Goal: Communication & Community: Answer question/provide support

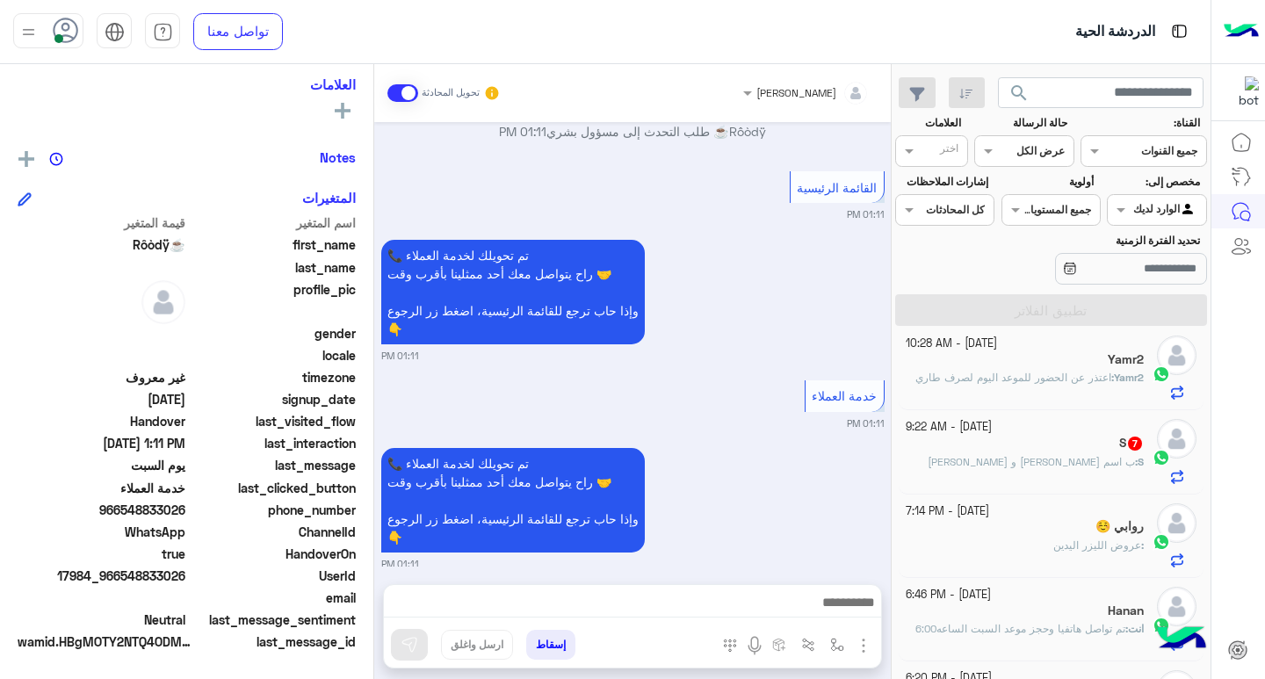
scroll to position [264, 0]
click at [1065, 372] on span "اعتذر عن الحضور للموعد اليوم لصرف طاري" at bounding box center [1013, 376] width 196 height 13
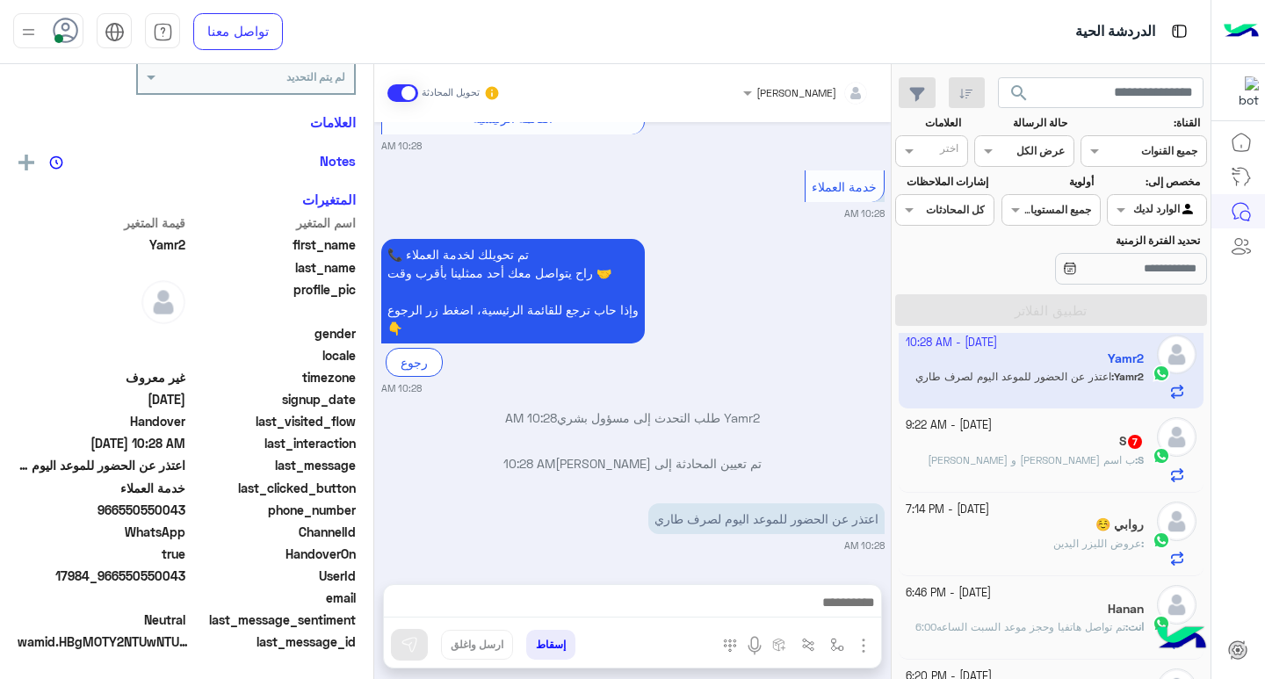
scroll to position [289, 0]
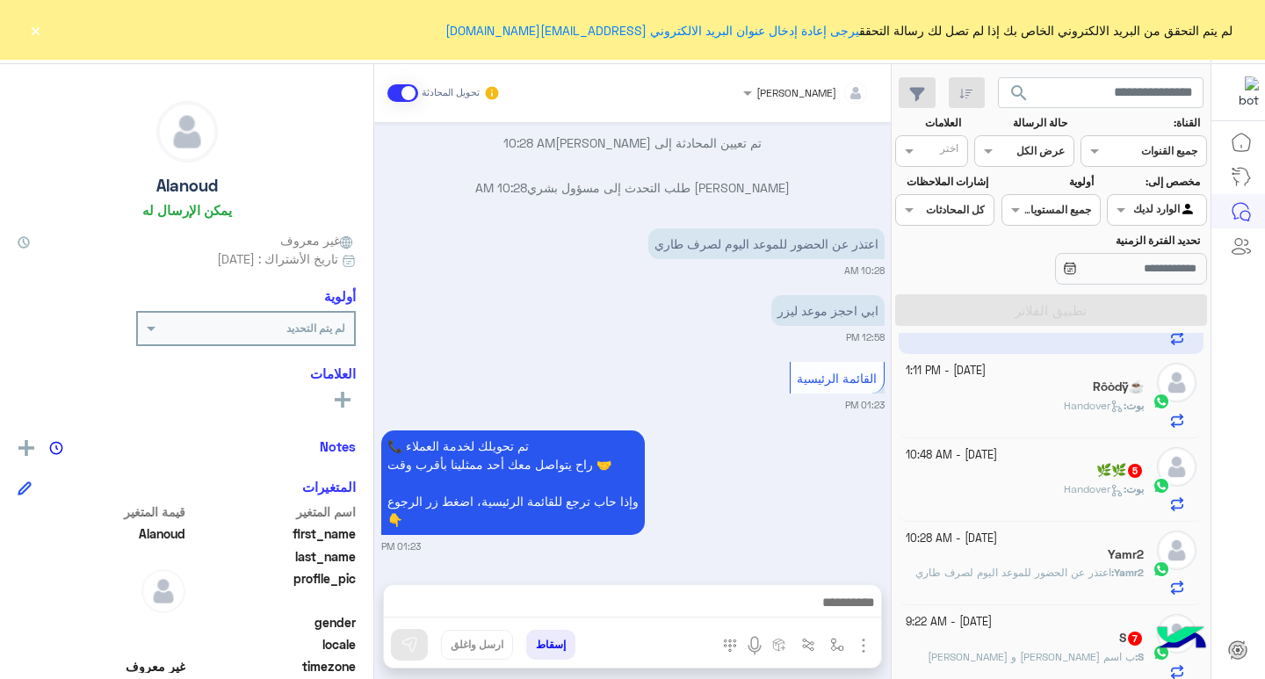
scroll to position [88, 0]
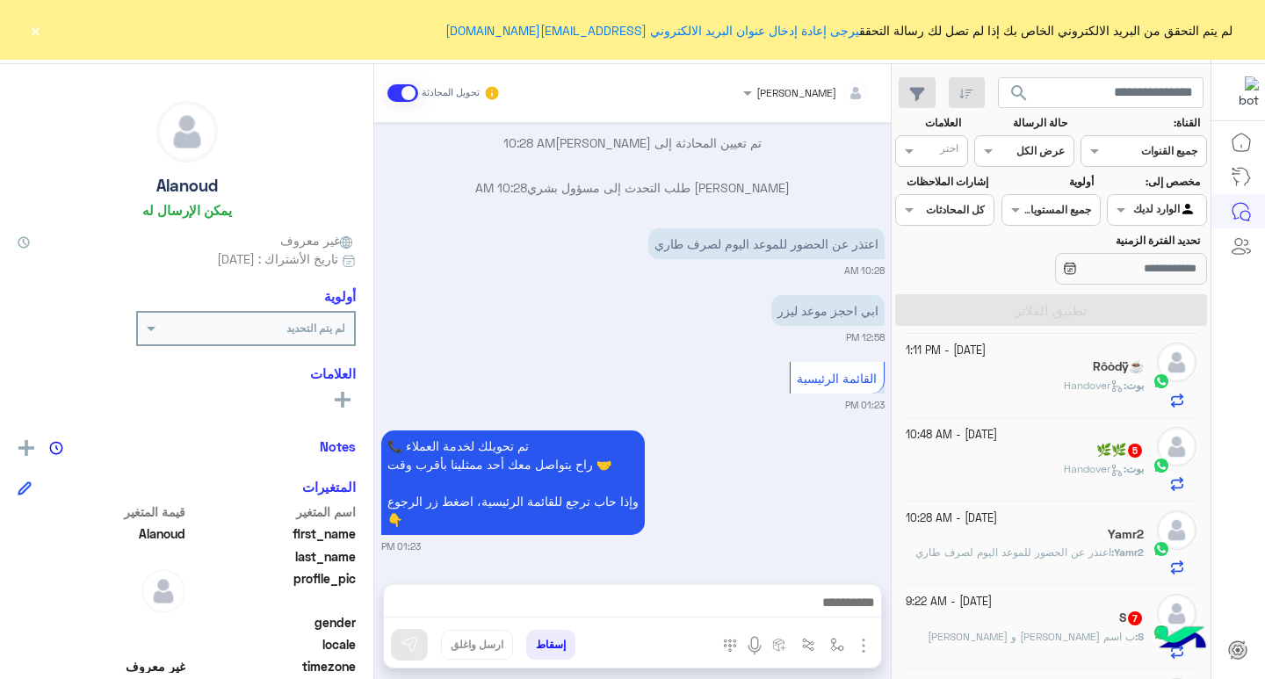
click at [1096, 392] on p "بوت : Handover" at bounding box center [1104, 386] width 80 height 16
